Goal: Task Accomplishment & Management: Use online tool/utility

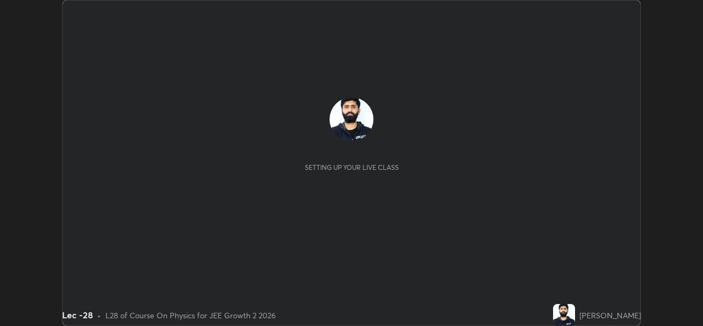
scroll to position [326, 702]
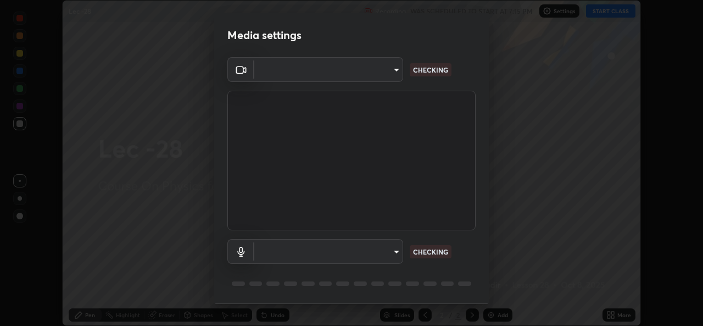
type input "78e73baf3d63bceb4c45423e3c658d9595c8caa1ee6d34b79bc6d5c79dc82097"
type input "df99a08a51d462ac90a93e0d6dd8d9003d21f1f08f59f176791d338bec0cc36b"
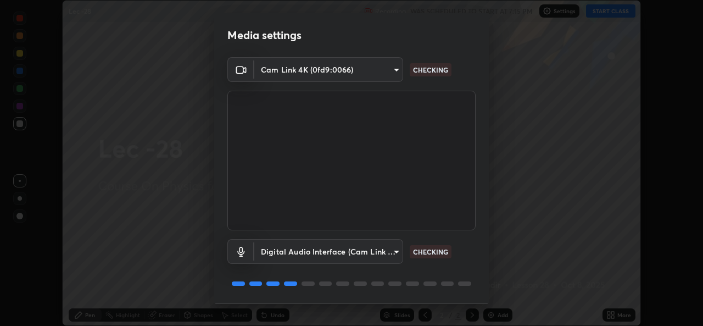
scroll to position [35, 0]
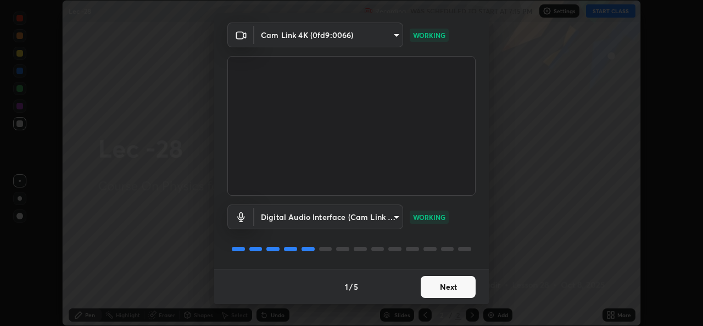
click at [449, 292] on button "Next" at bounding box center [448, 287] width 55 height 22
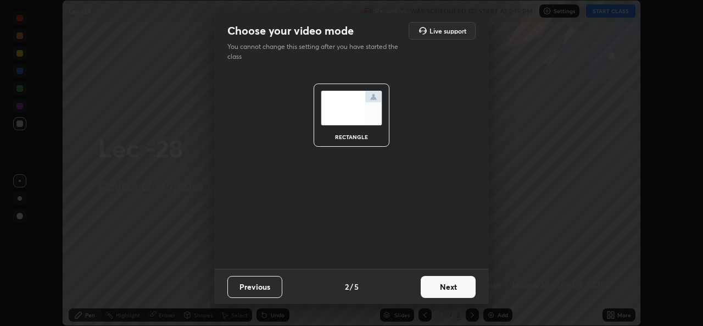
scroll to position [0, 0]
click at [451, 289] on button "Next" at bounding box center [448, 287] width 55 height 22
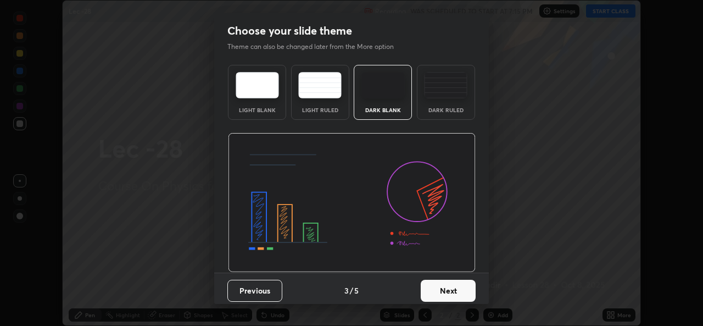
click at [450, 291] on button "Next" at bounding box center [448, 291] width 55 height 22
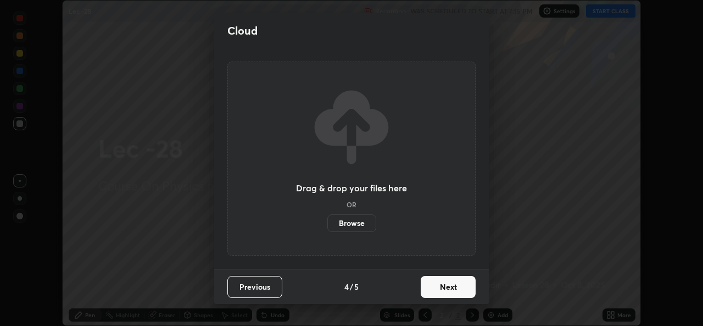
click at [449, 291] on button "Next" at bounding box center [448, 287] width 55 height 22
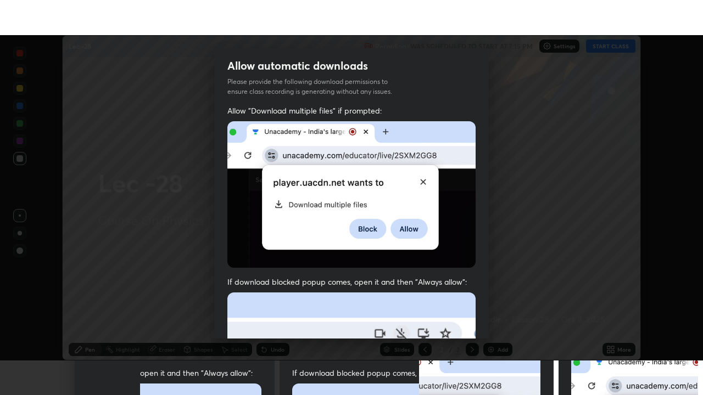
scroll to position [259, 0]
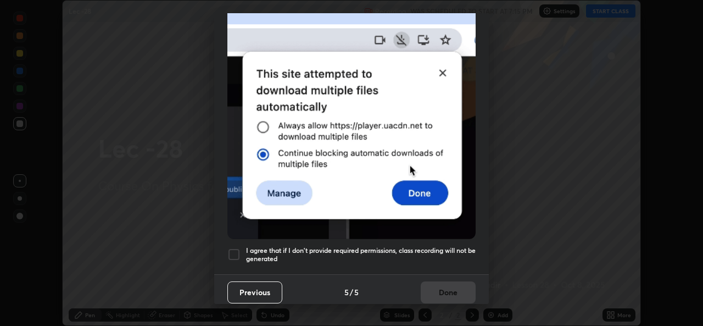
click at [240, 249] on div at bounding box center [233, 254] width 13 height 13
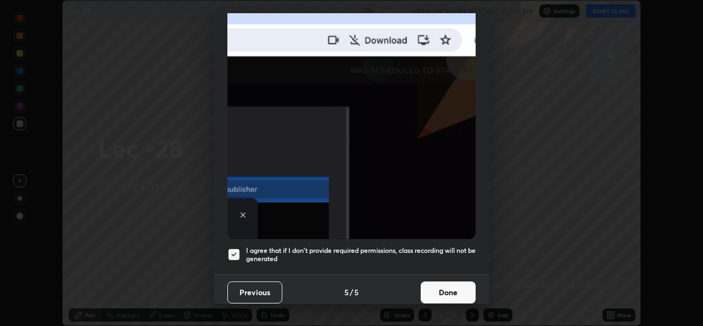
click at [437, 284] on button "Done" at bounding box center [448, 292] width 55 height 22
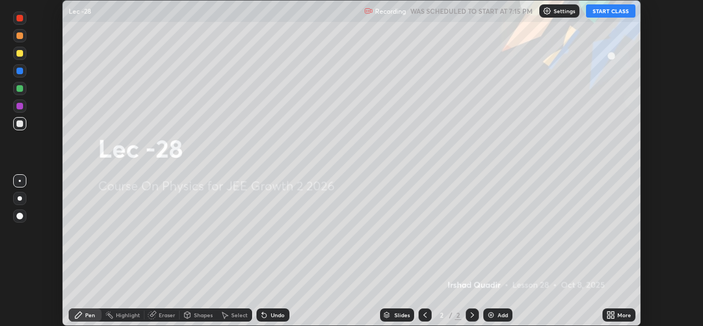
click at [612, 12] on button "START CLASS" at bounding box center [610, 10] width 49 height 13
click at [621, 309] on div "More" at bounding box center [618, 314] width 33 height 13
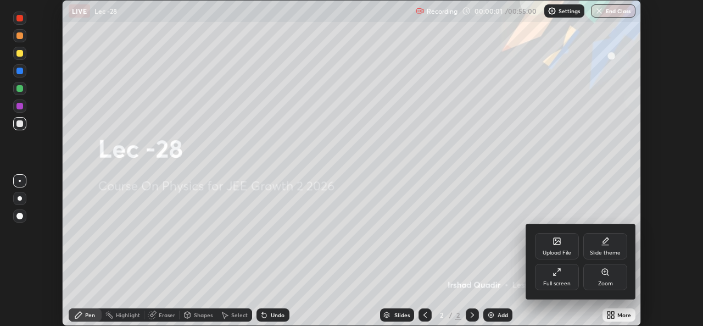
click at [617, 313] on div at bounding box center [351, 163] width 703 height 326
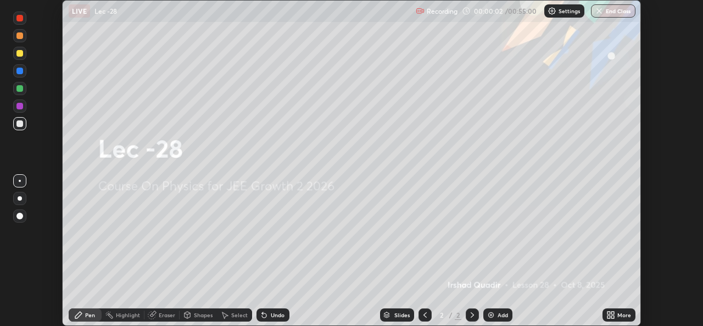
click at [617, 320] on div "More" at bounding box center [618, 314] width 33 height 13
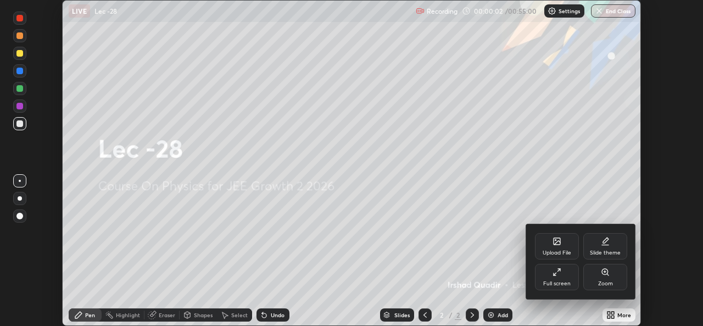
click at [610, 253] on div "Slide theme" at bounding box center [605, 252] width 31 height 5
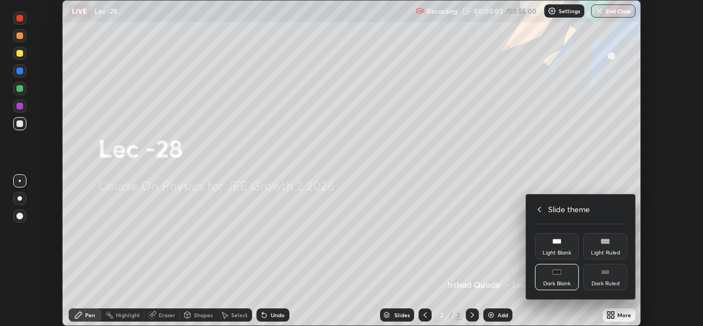
click at [608, 279] on div "Dark Ruled" at bounding box center [605, 277] width 44 height 26
click at [540, 210] on icon at bounding box center [539, 209] width 9 height 9
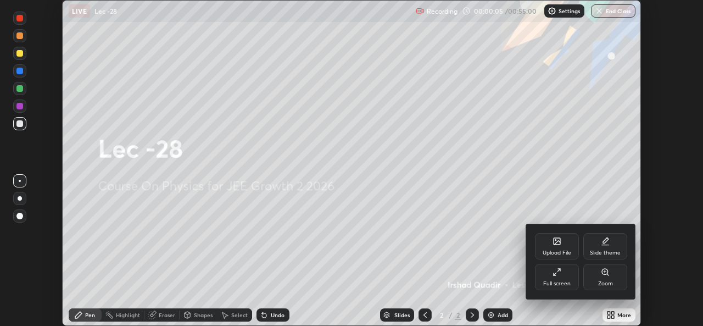
click at [556, 273] on icon at bounding box center [556, 271] width 9 height 9
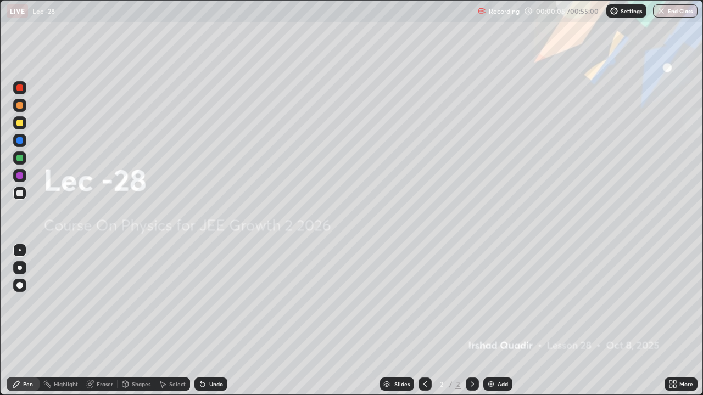
scroll to position [395, 703]
click at [493, 325] on img at bounding box center [491, 384] width 9 height 9
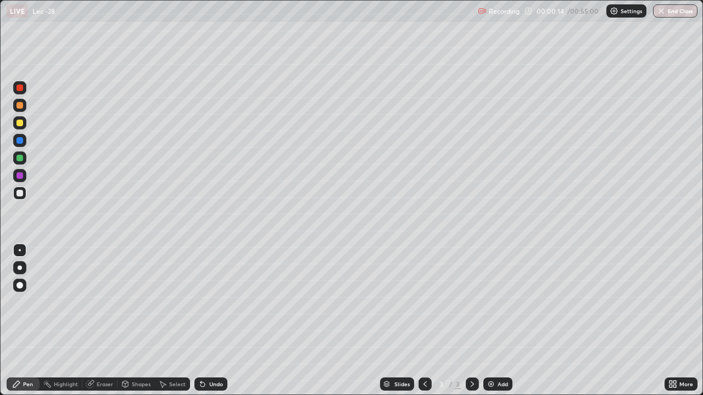
click at [24, 159] on div at bounding box center [19, 158] width 13 height 13
